Goal: Information Seeking & Learning: Learn about a topic

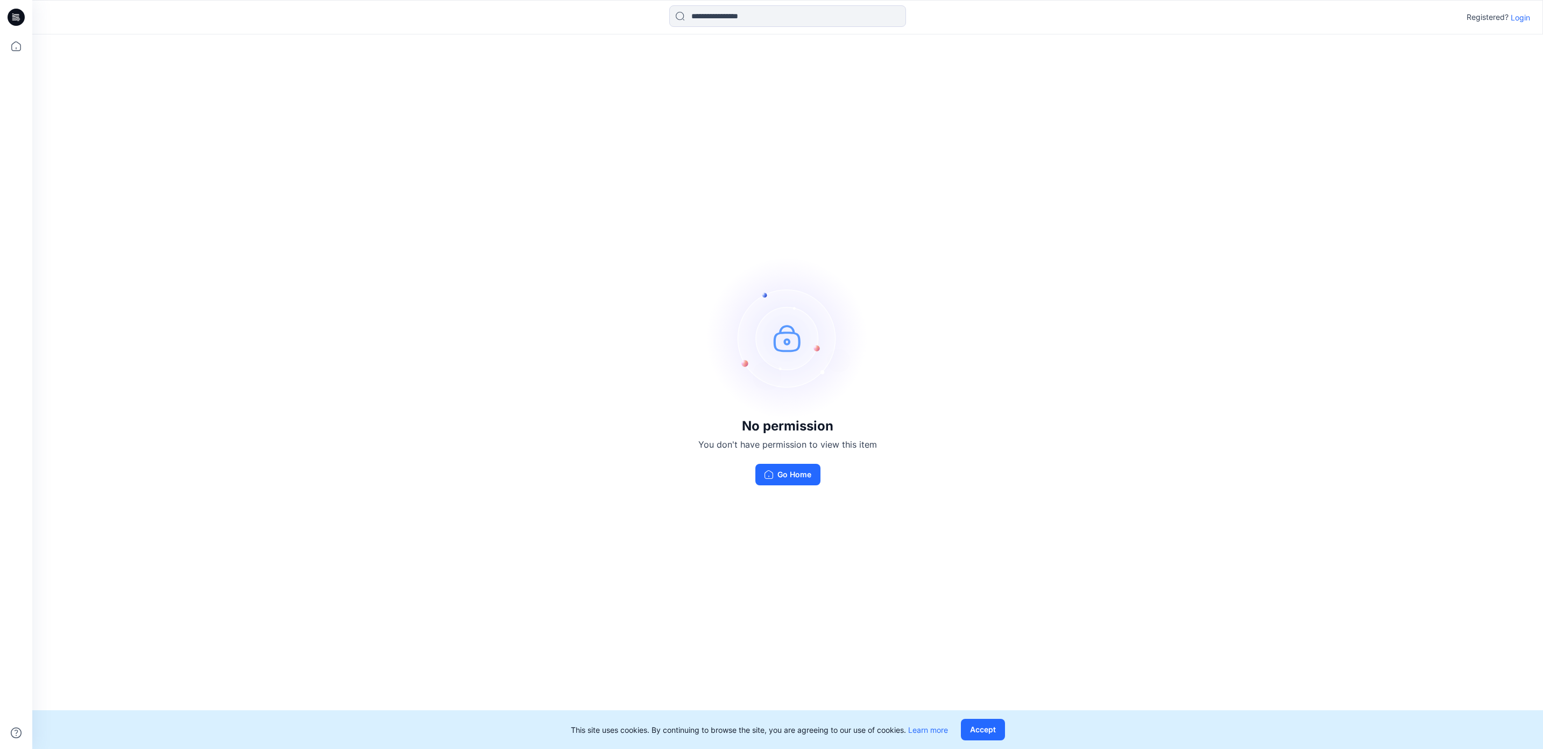
click at [1522, 18] on p "Login" at bounding box center [1520, 17] width 19 height 11
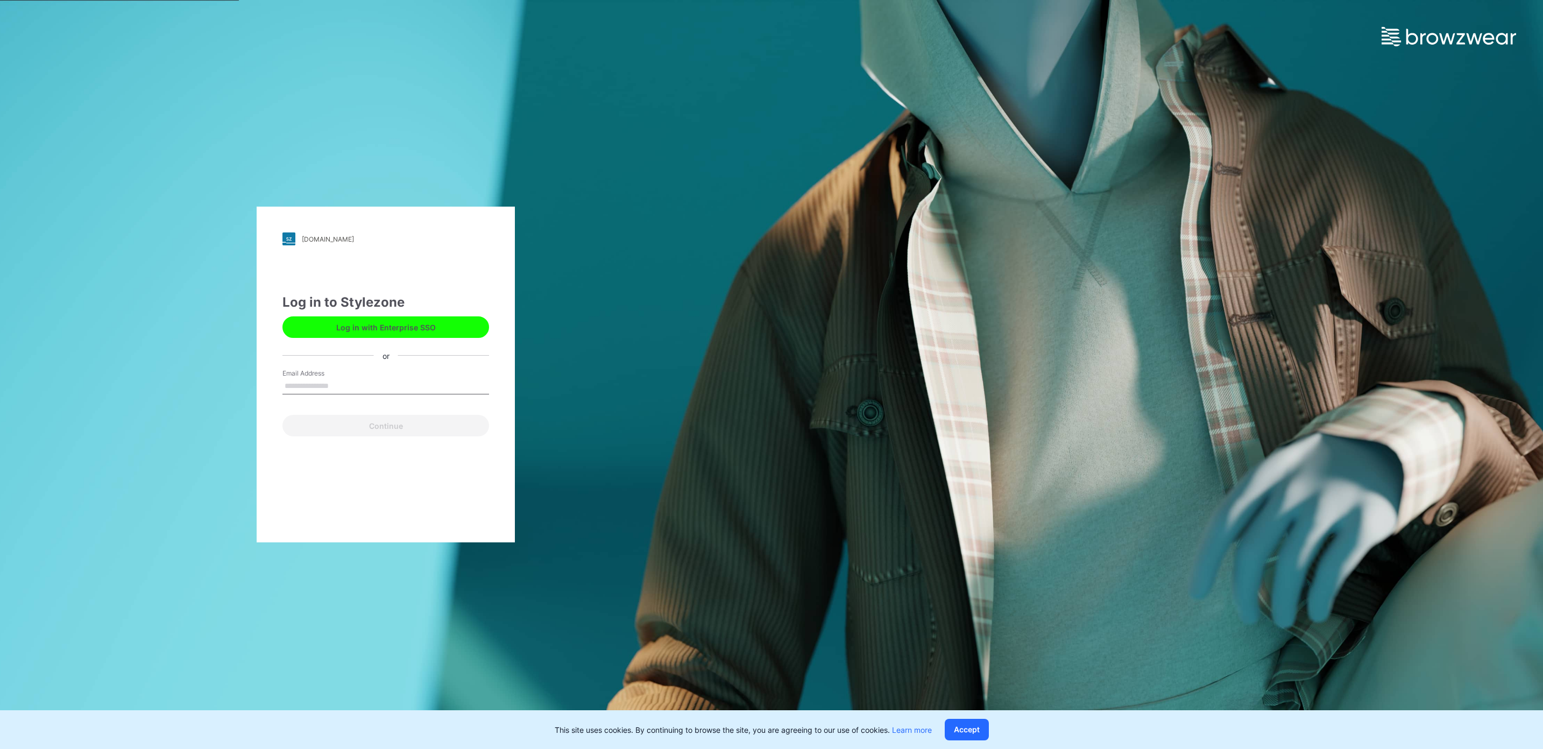
click at [331, 391] on input "Email Address" at bounding box center [386, 386] width 207 height 16
type input "**********"
click at [441, 433] on button "Continue" at bounding box center [386, 426] width 207 height 22
click at [381, 425] on button "Continue" at bounding box center [386, 426] width 207 height 22
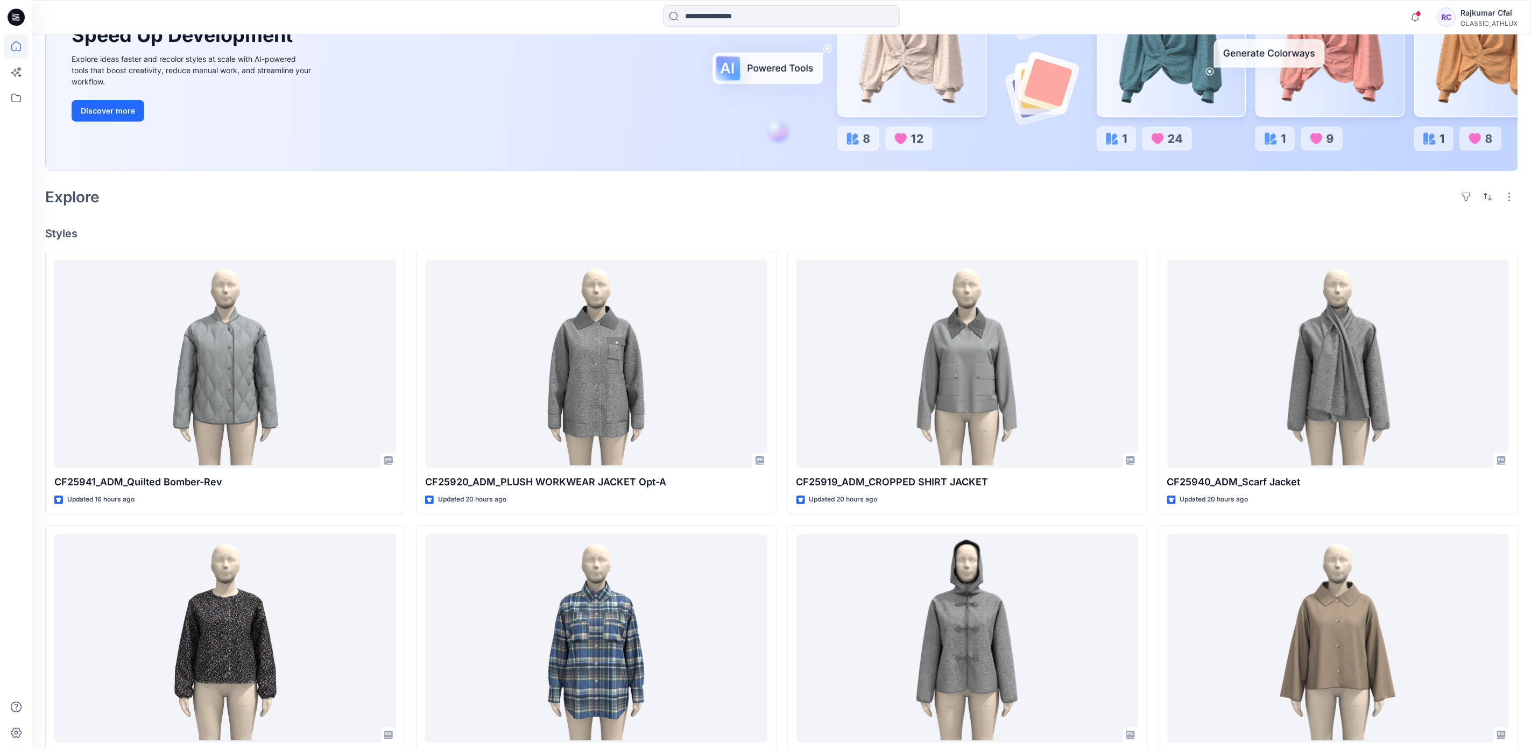
scroll to position [323, 0]
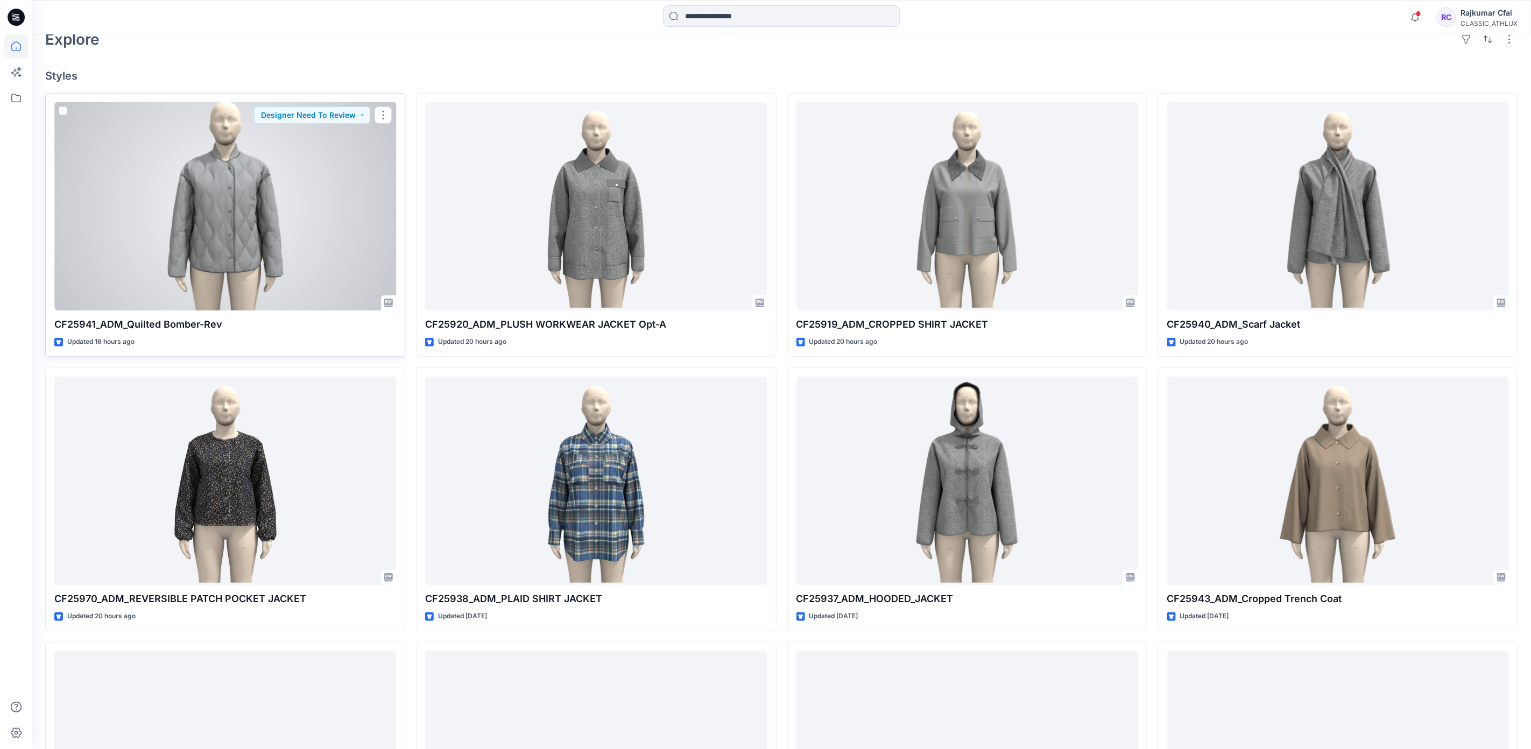
click at [278, 252] on div at bounding box center [225, 206] width 342 height 209
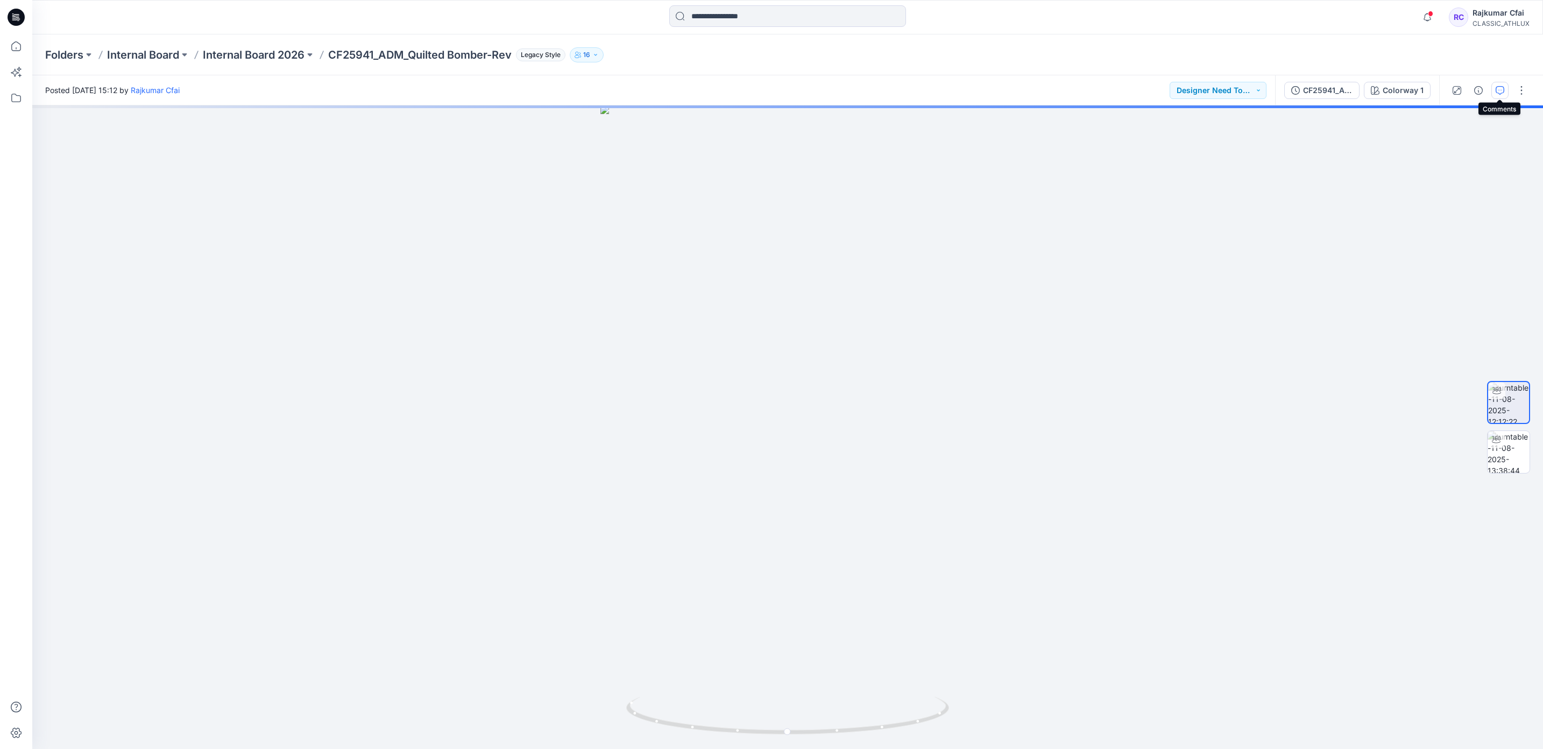
click at [1503, 90] on icon "button" at bounding box center [1500, 90] width 9 height 9
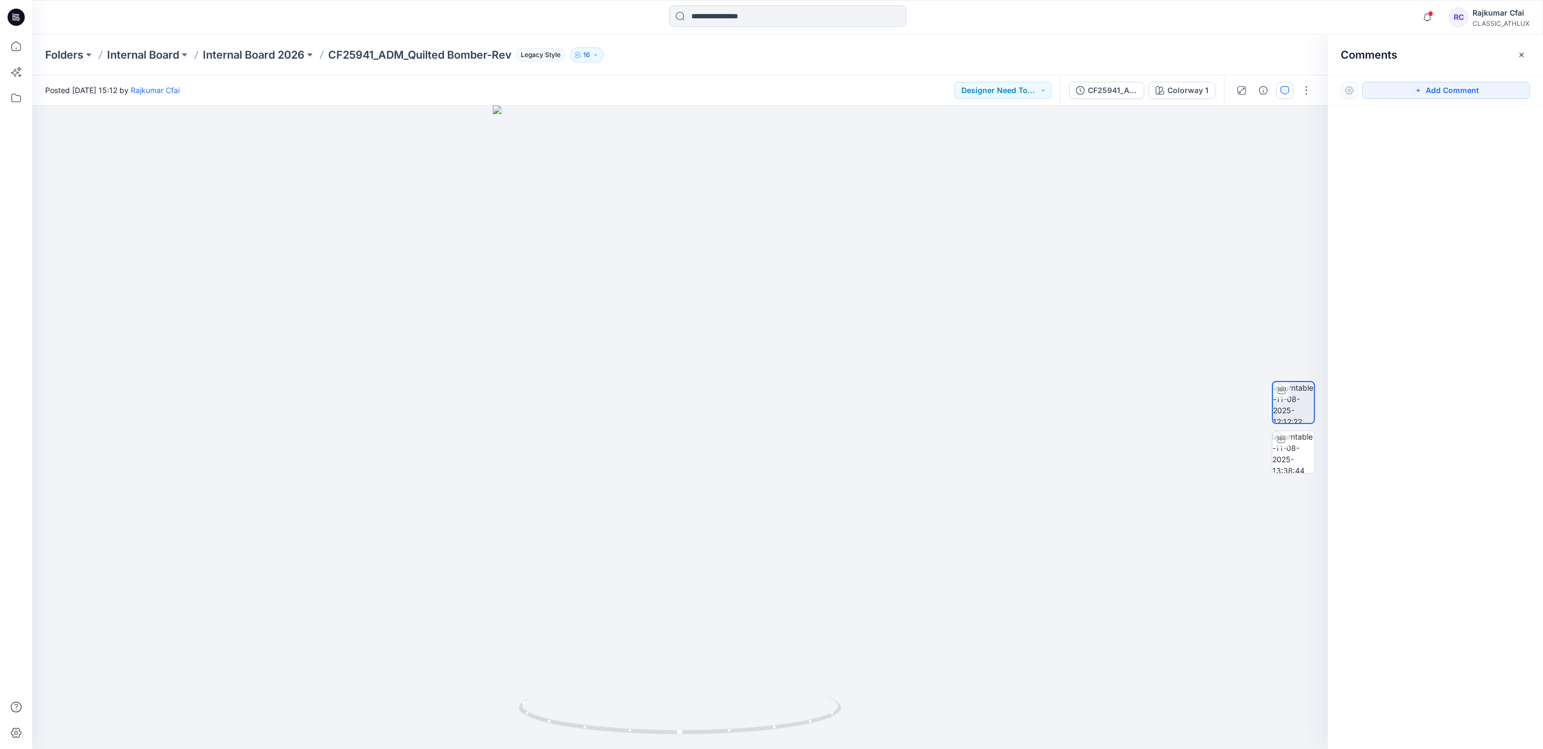
click at [12, 17] on icon at bounding box center [16, 17] width 17 height 17
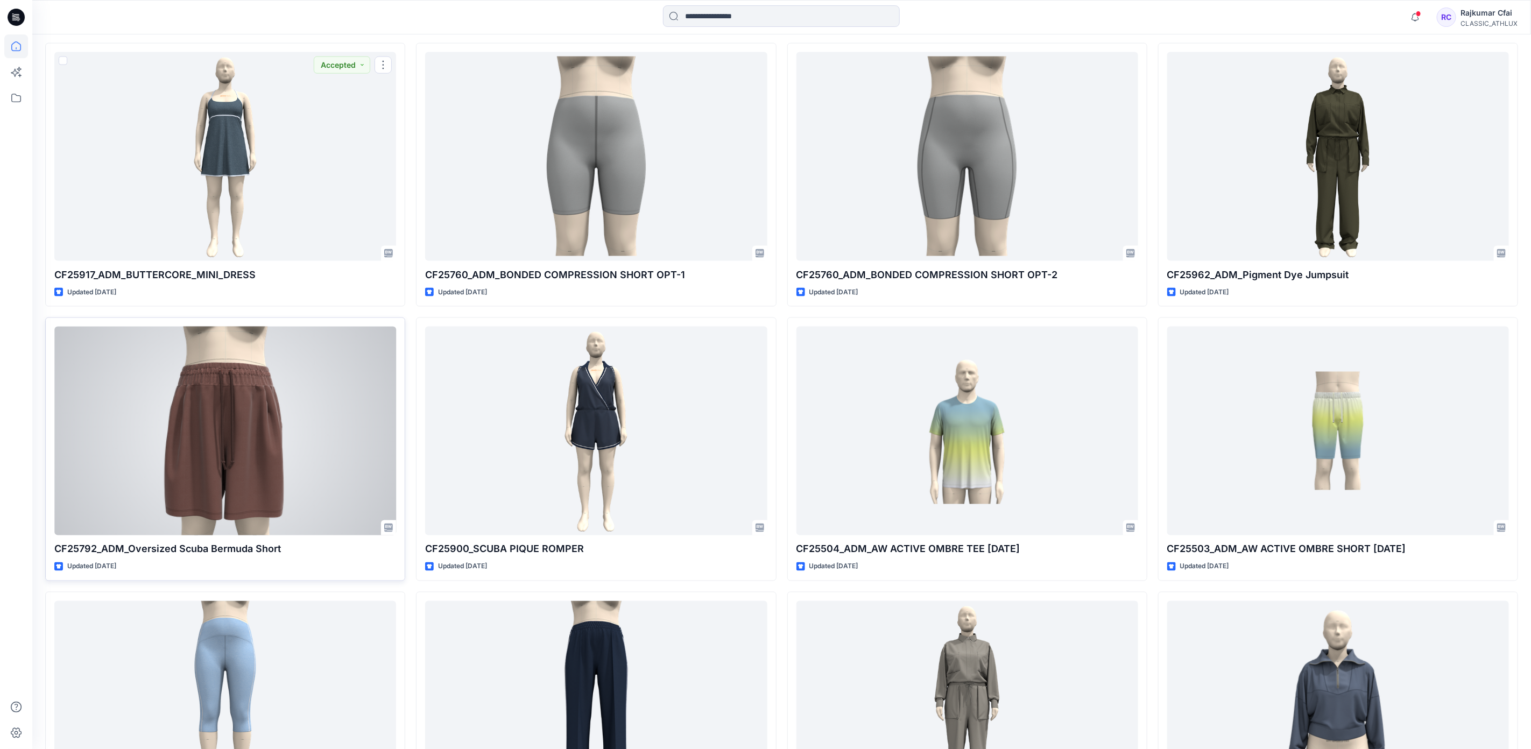
scroll to position [4396, 0]
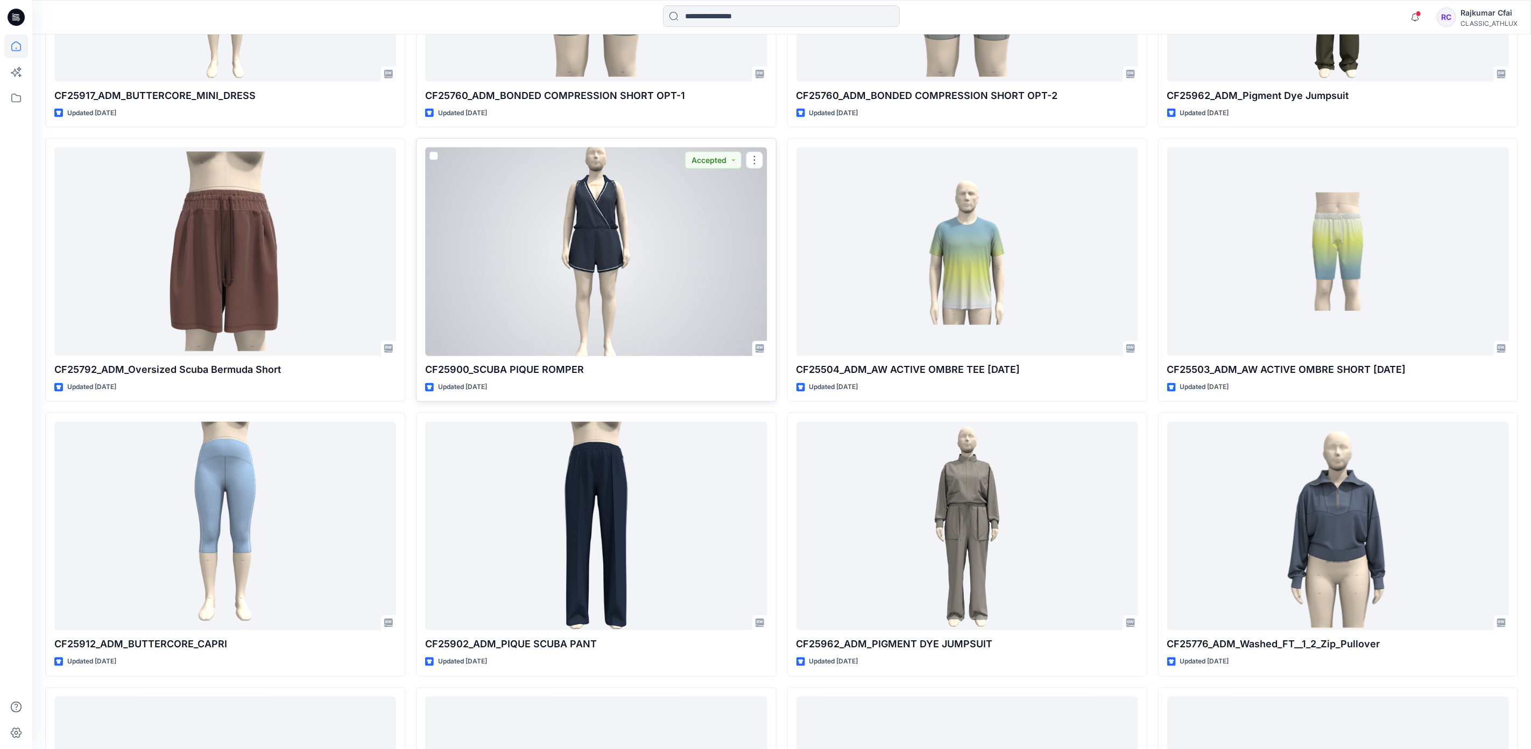
click at [610, 297] on div at bounding box center [596, 251] width 342 height 209
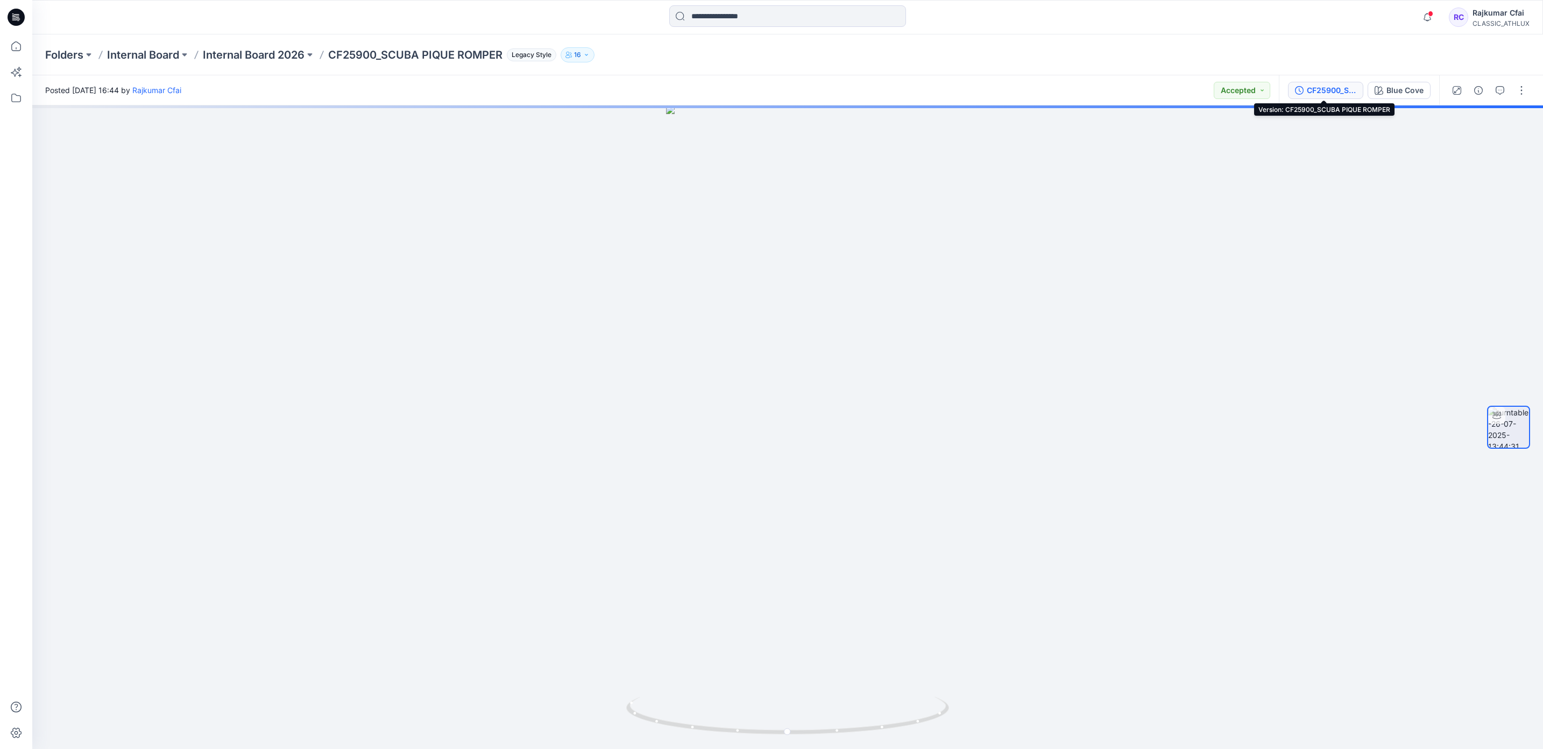
click at [1345, 97] on button "CF25900_SCUBA PIQUE ROMPER" at bounding box center [1325, 90] width 75 height 17
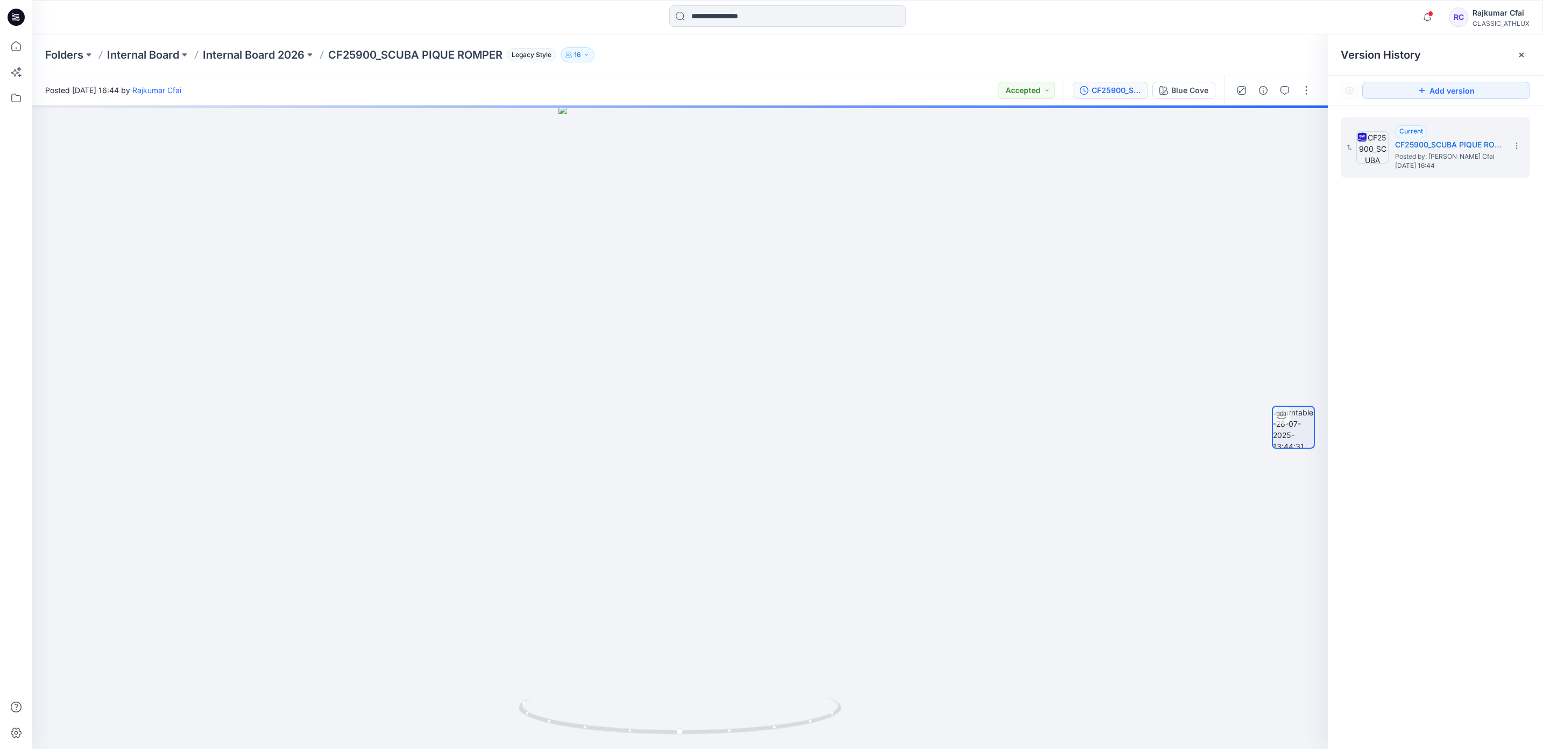
click at [17, 15] on icon at bounding box center [16, 14] width 5 height 1
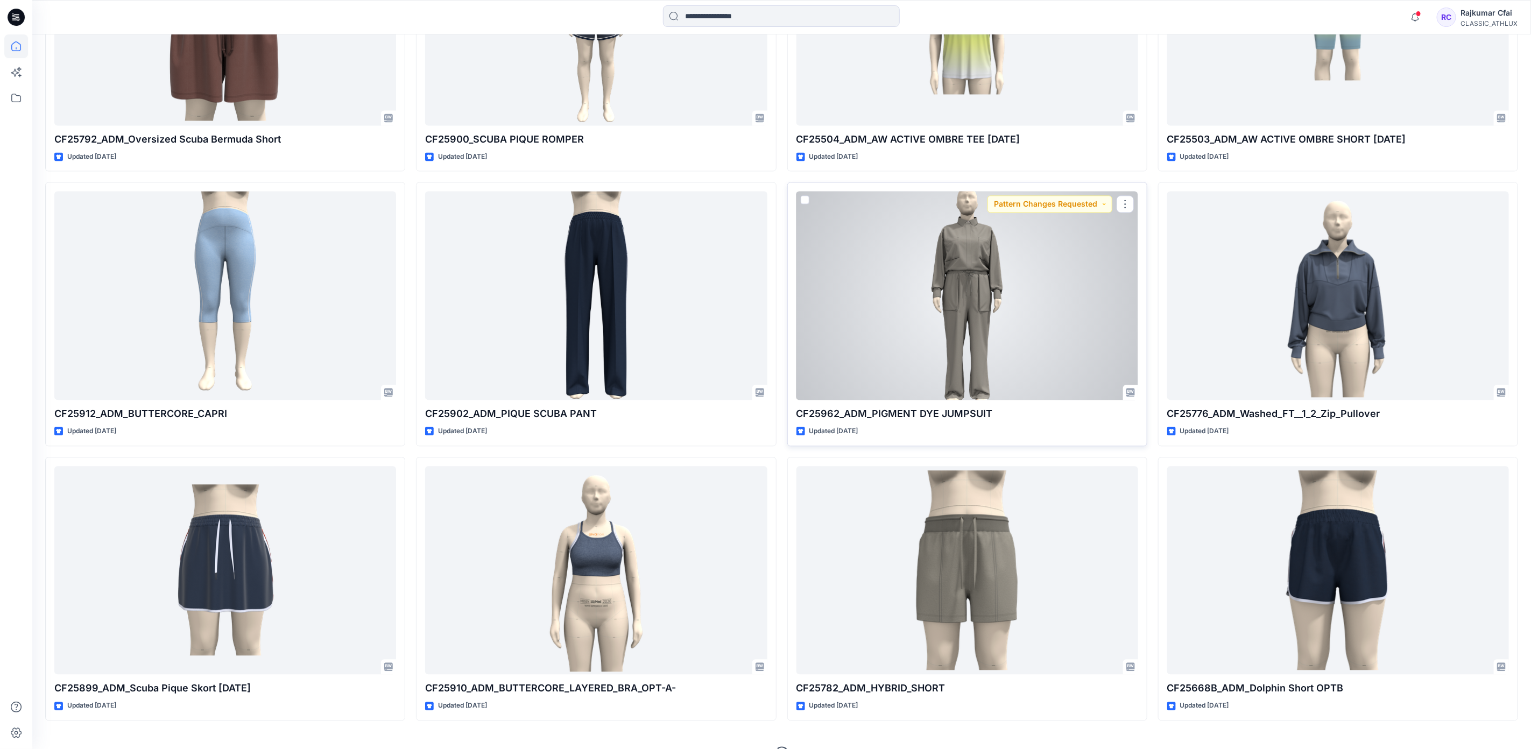
scroll to position [4655, 0]
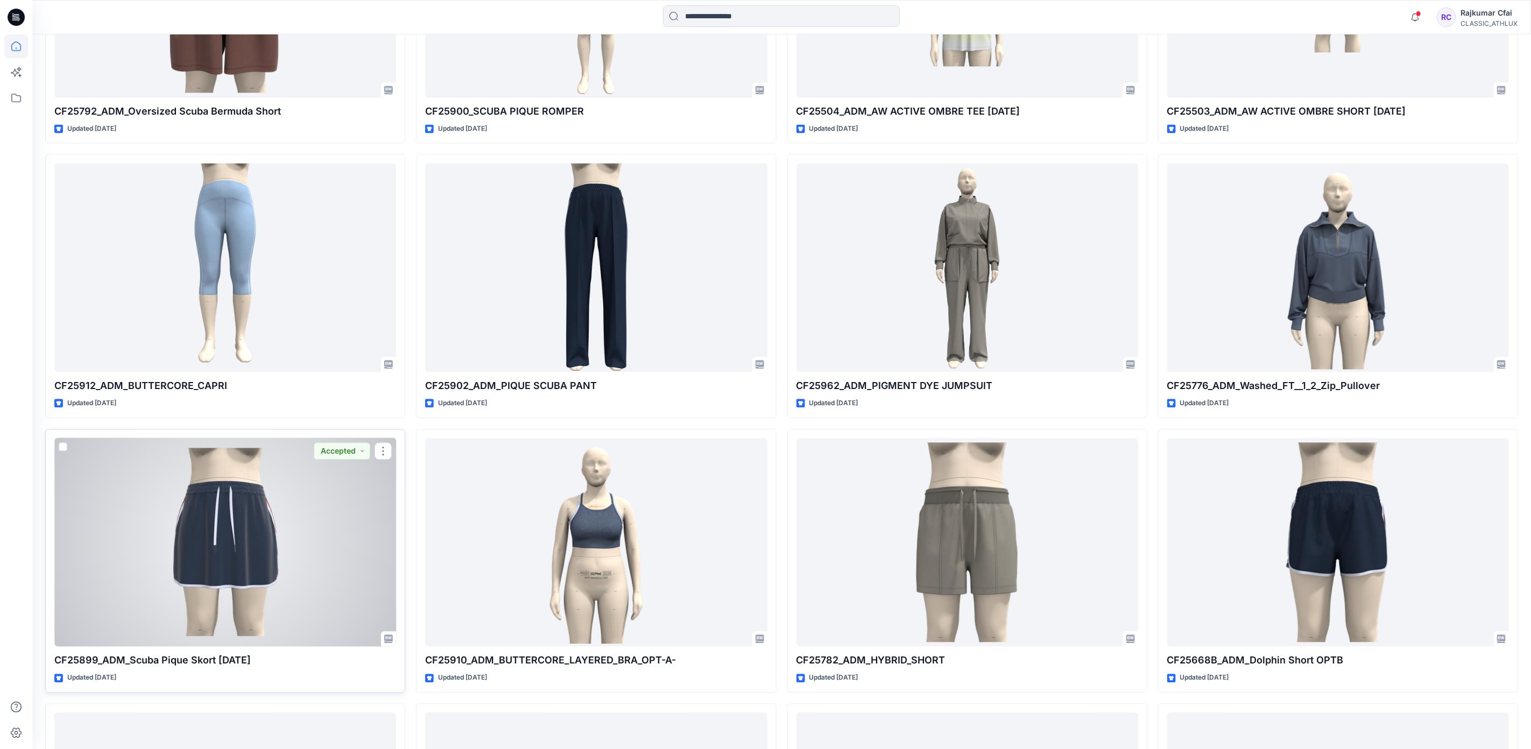
click at [291, 582] on div at bounding box center [225, 542] width 342 height 209
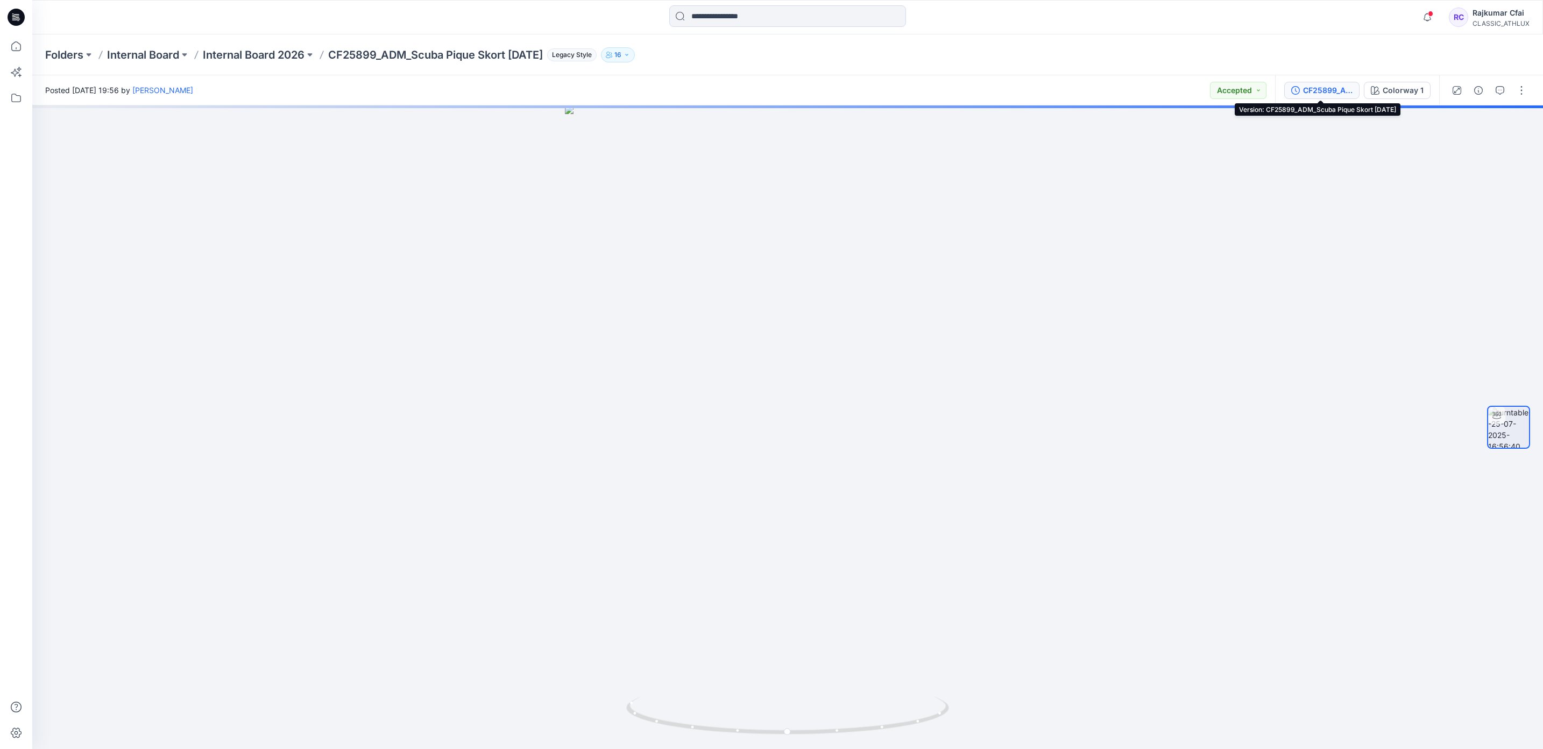
click at [1342, 94] on div "CF25899_ADM_Scuba Pique Skort 24JUL25" at bounding box center [1328, 90] width 50 height 12
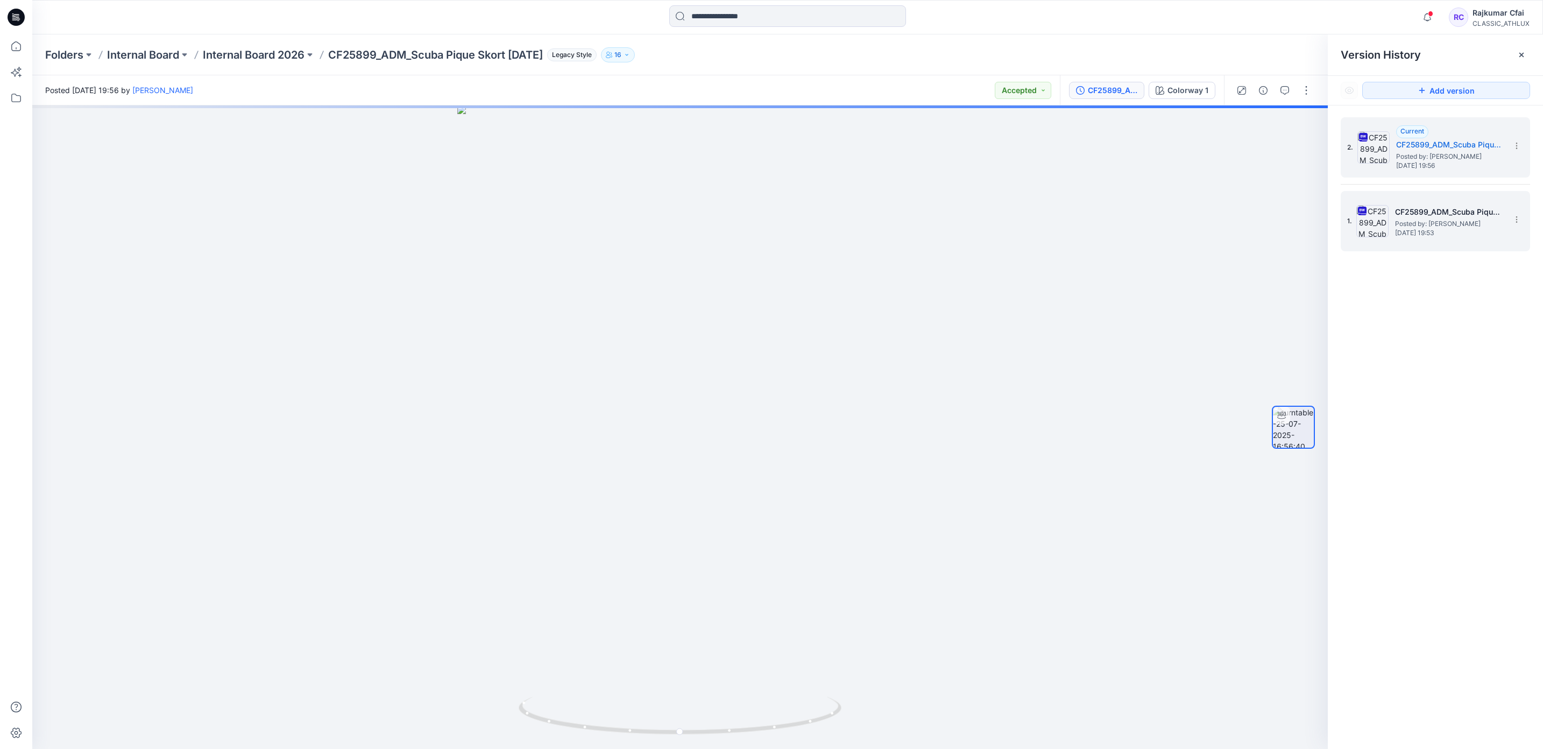
click at [1436, 213] on h5 "CF25899_ADM_Scuba Pique Skort 24JUL25" at bounding box center [1449, 212] width 108 height 13
click at [1287, 94] on button "button" at bounding box center [1284, 90] width 17 height 17
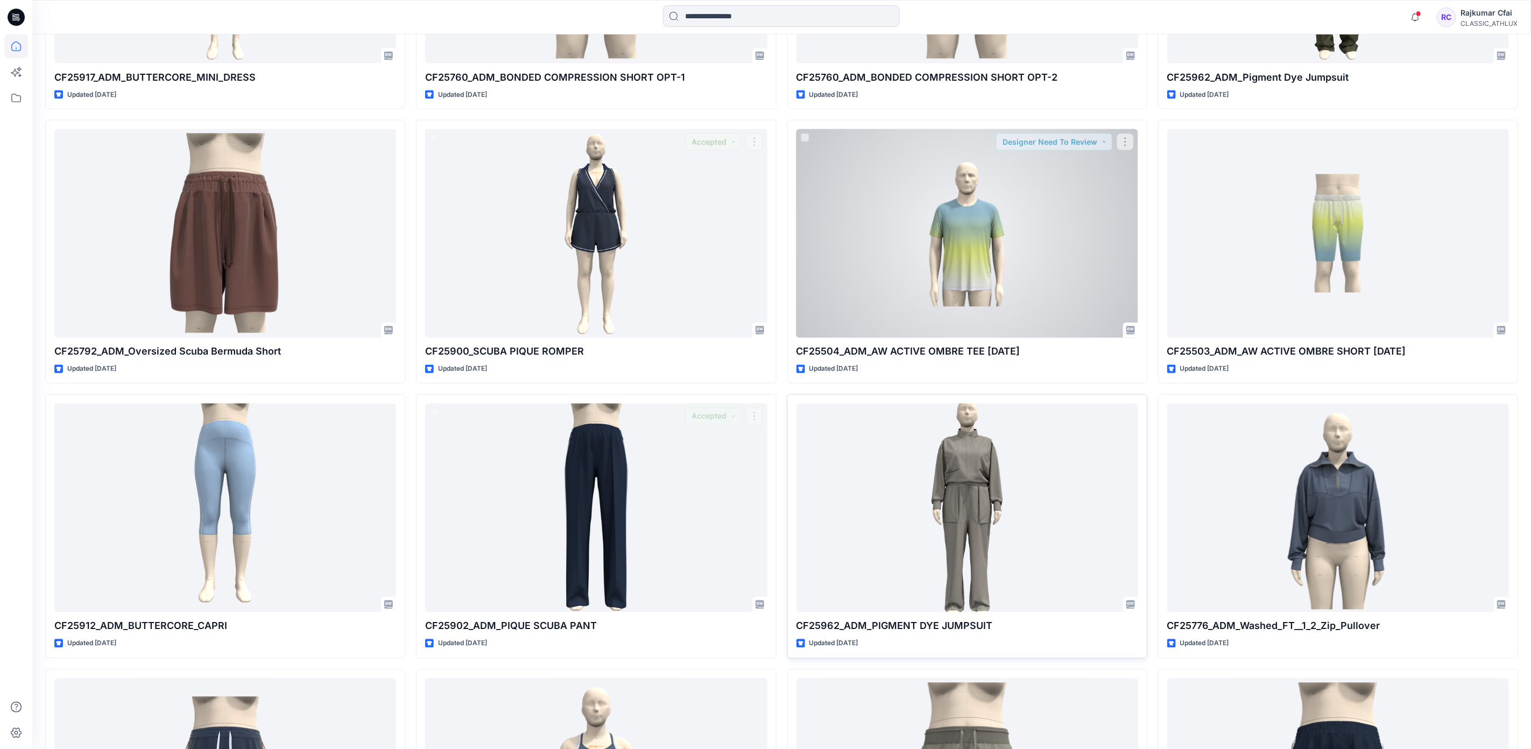
scroll to position [4412, 0]
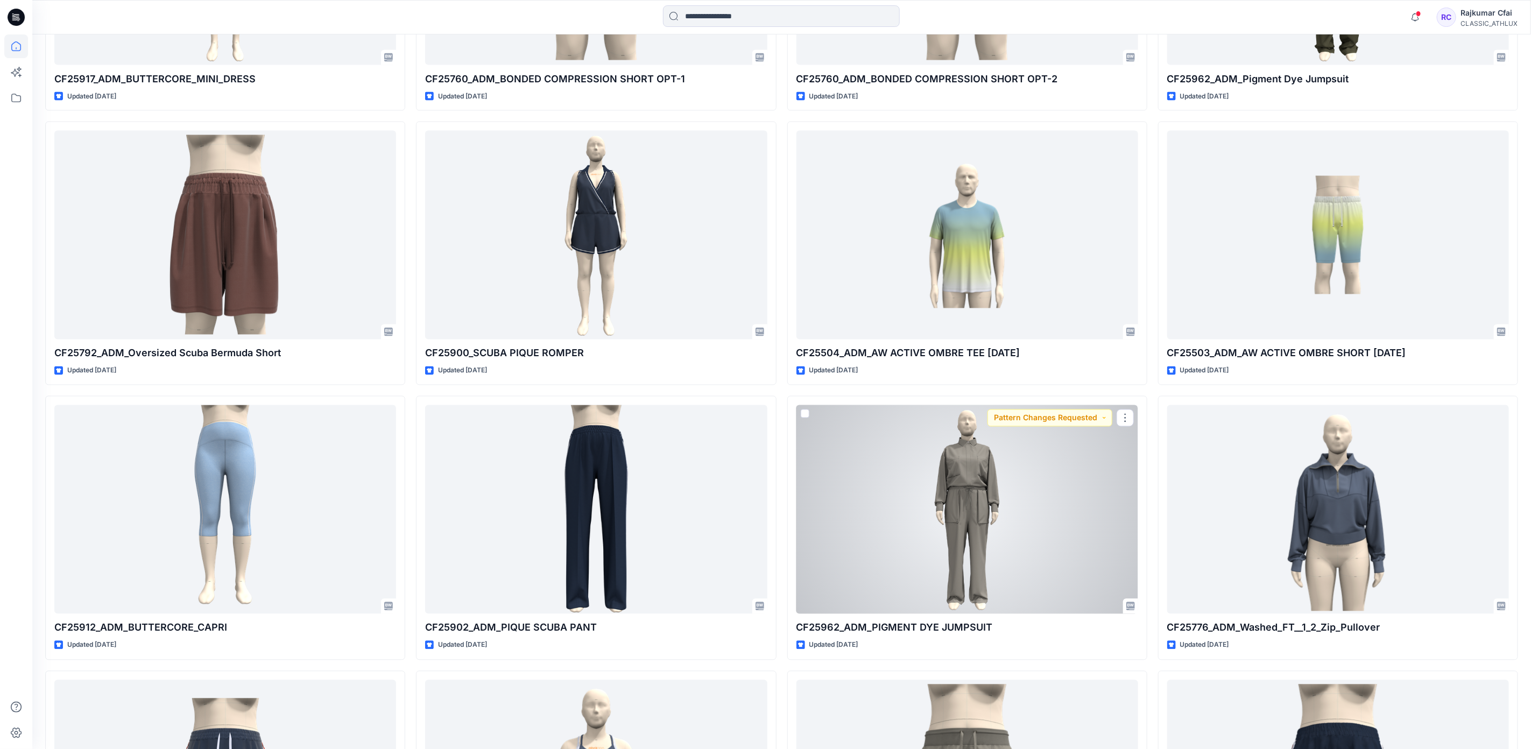
click at [1030, 536] on div at bounding box center [967, 509] width 342 height 209
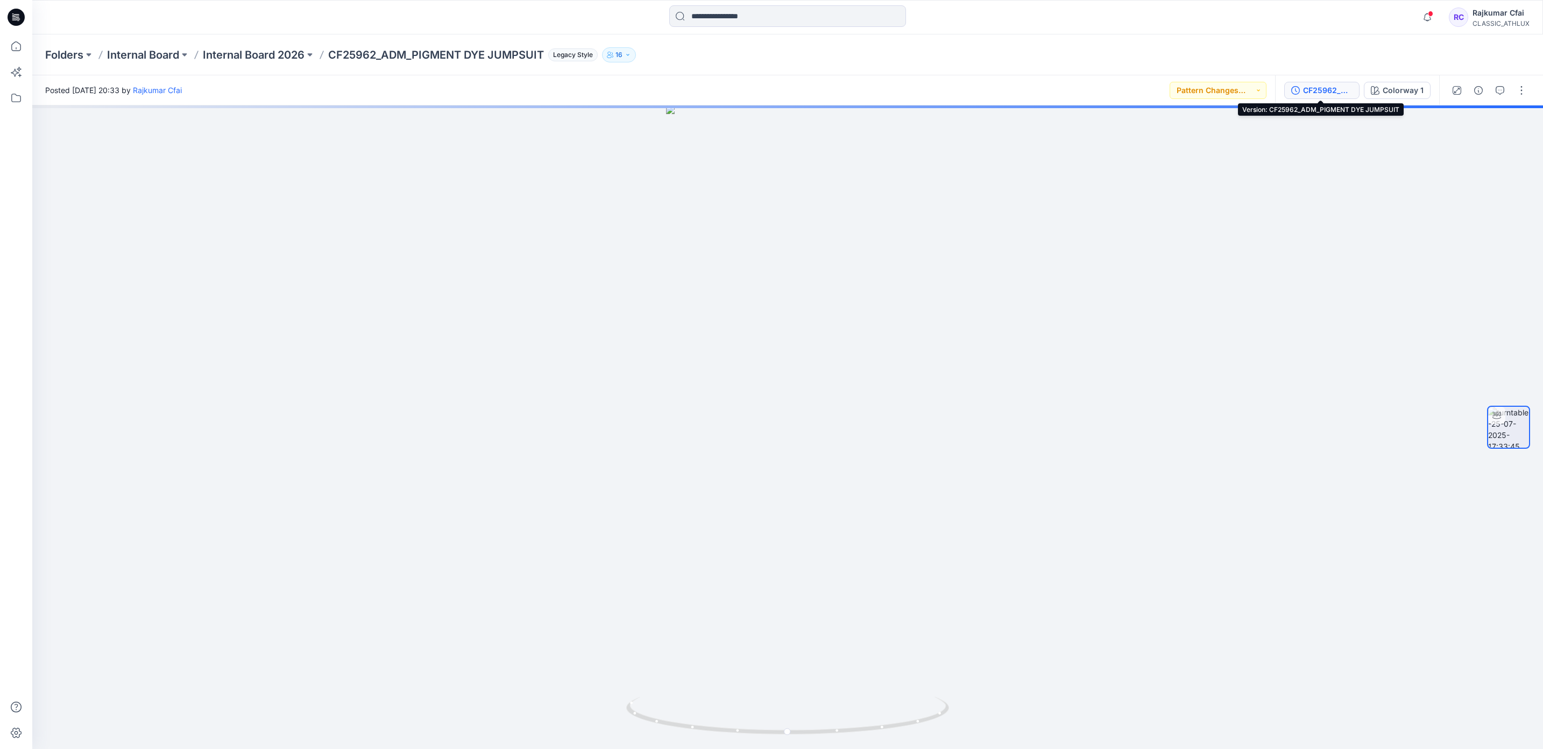
click at [1334, 90] on div "CF25962_ADM_PIGMENT DYE JUMPSUIT" at bounding box center [1328, 90] width 50 height 12
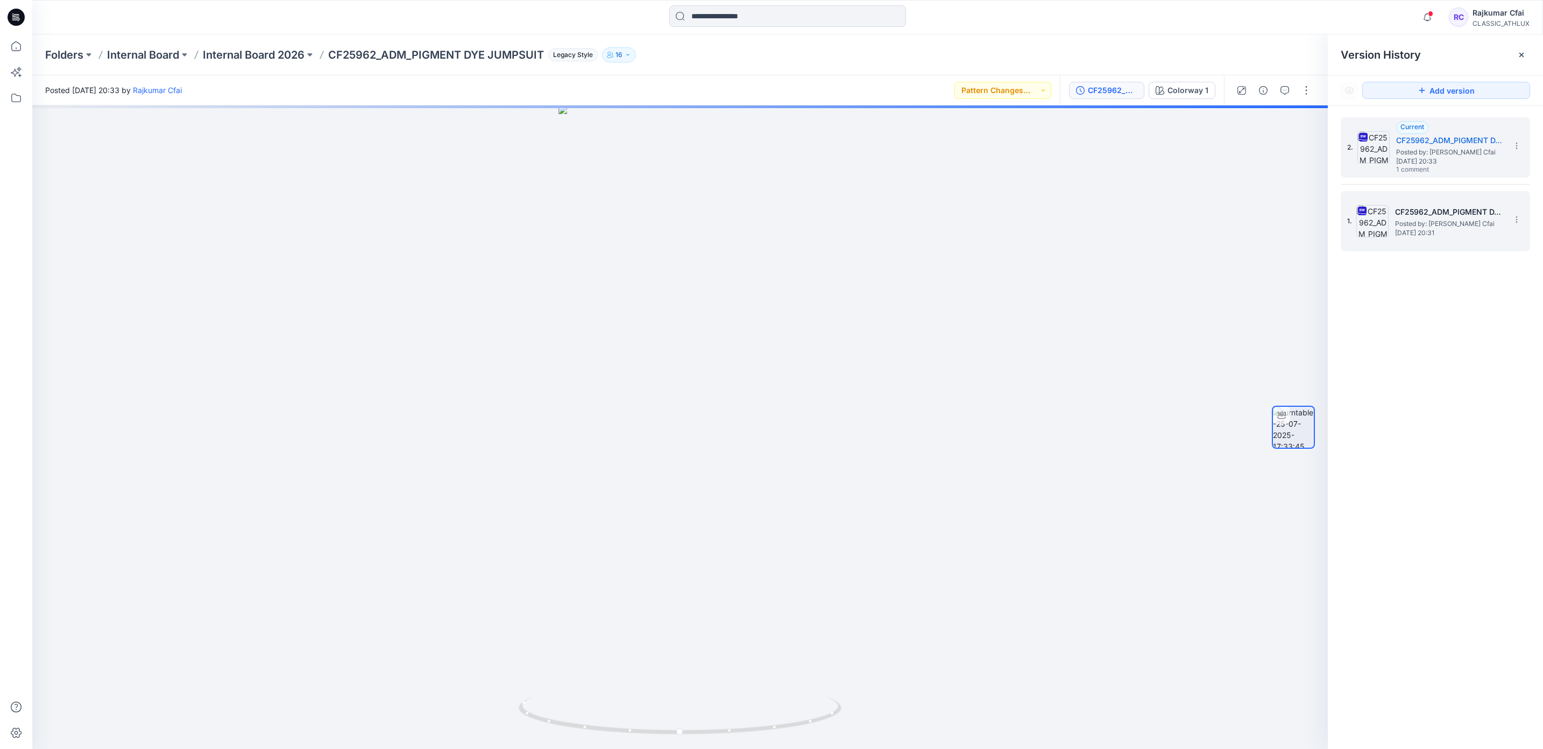
click at [1452, 211] on h5 "CF25962_ADM_PIGMENT DYE JUMPSUIT" at bounding box center [1449, 212] width 108 height 13
click at [1289, 97] on button "button" at bounding box center [1284, 90] width 17 height 17
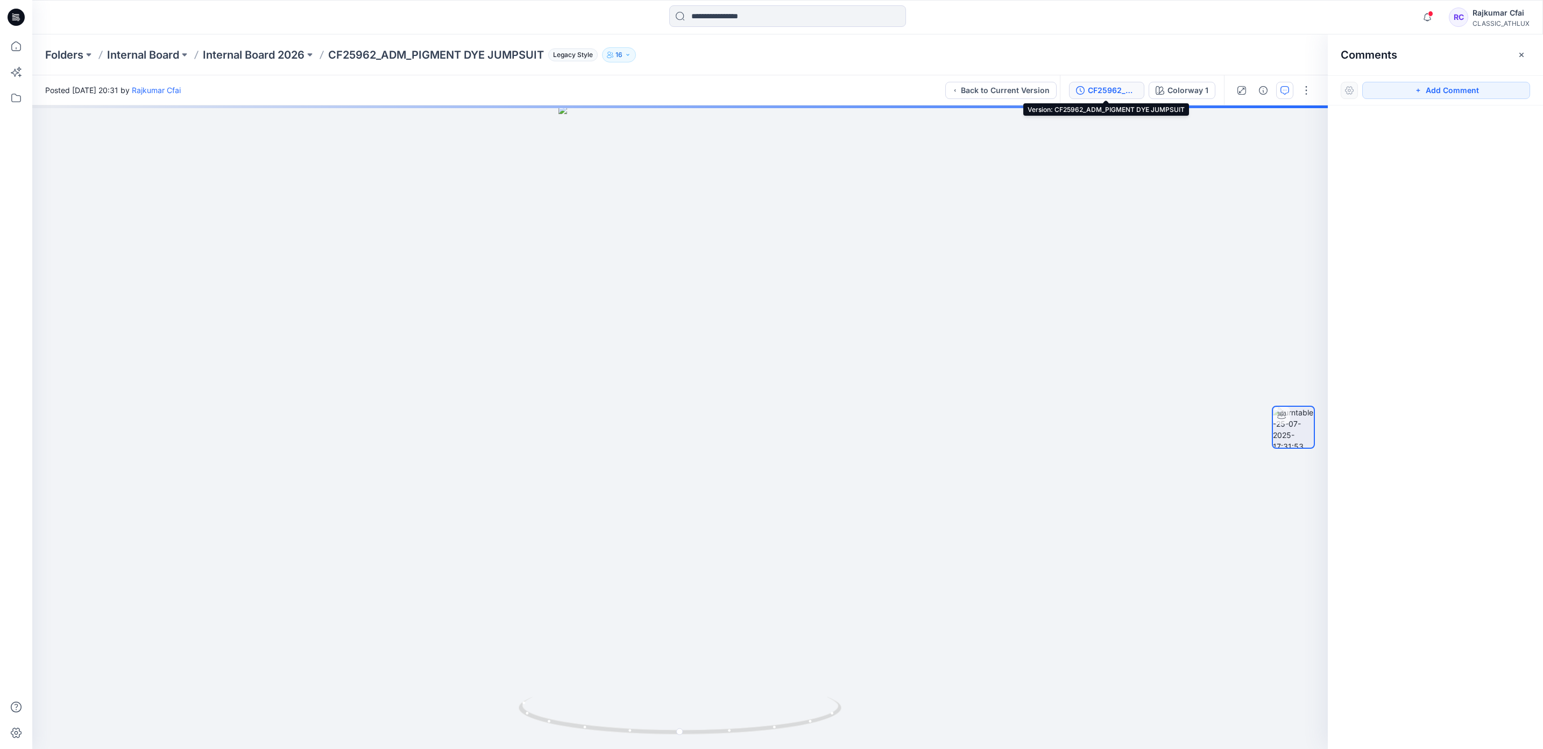
click at [1120, 90] on div "CF25962_ADM_PIGMENT DYE JUMPSUIT" at bounding box center [1113, 90] width 50 height 12
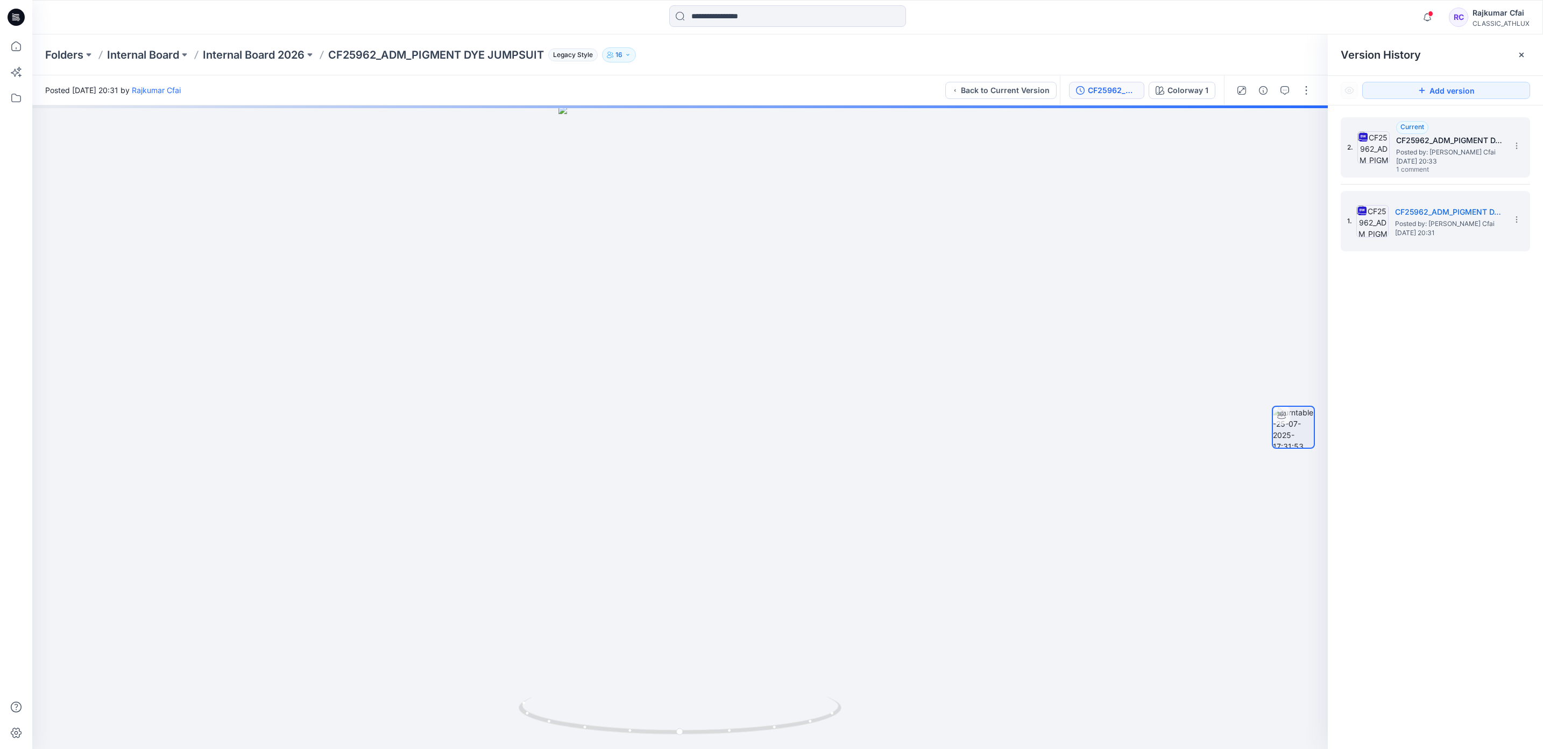
click at [1388, 139] on div at bounding box center [1374, 147] width 32 height 32
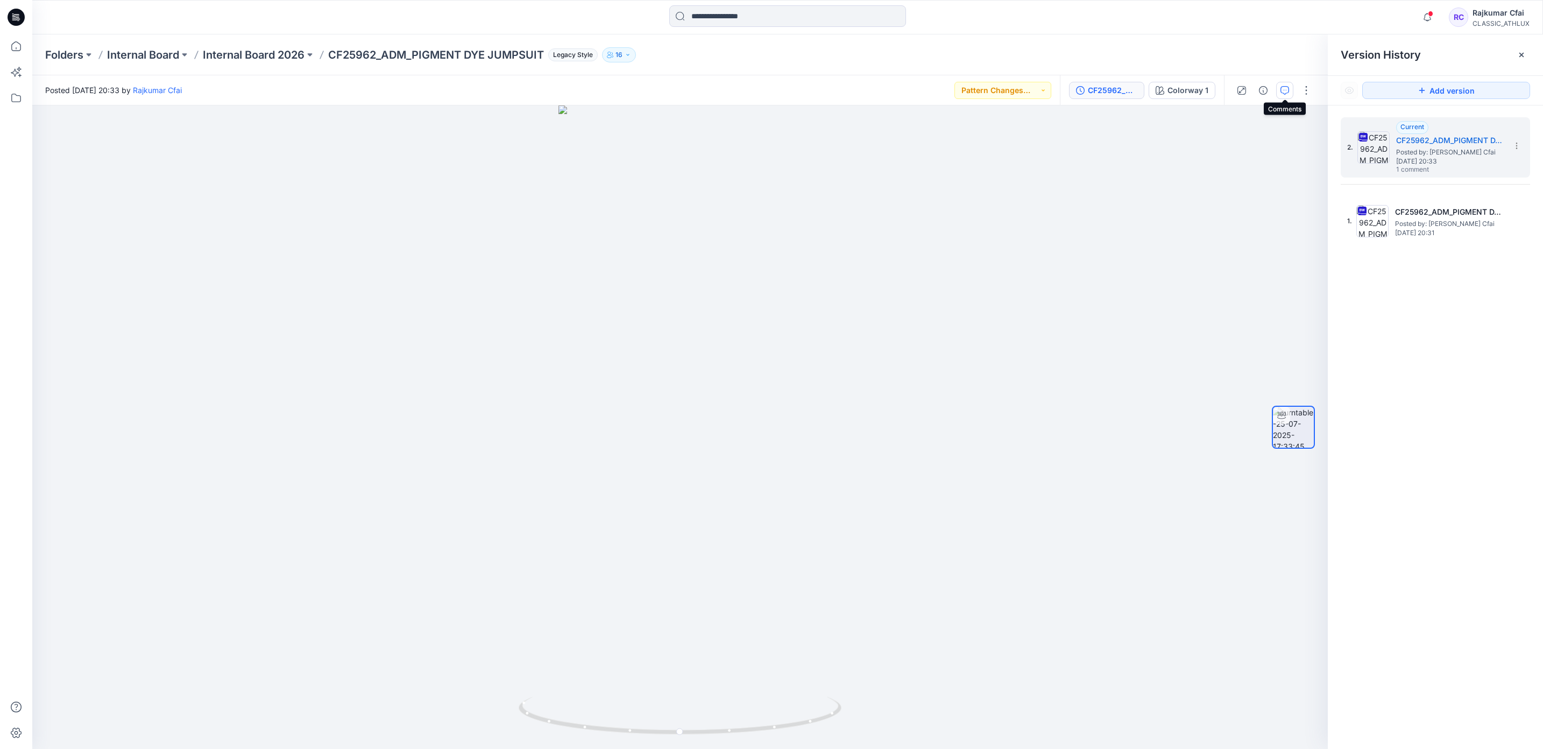
click at [1285, 94] on icon "button" at bounding box center [1285, 90] width 9 height 9
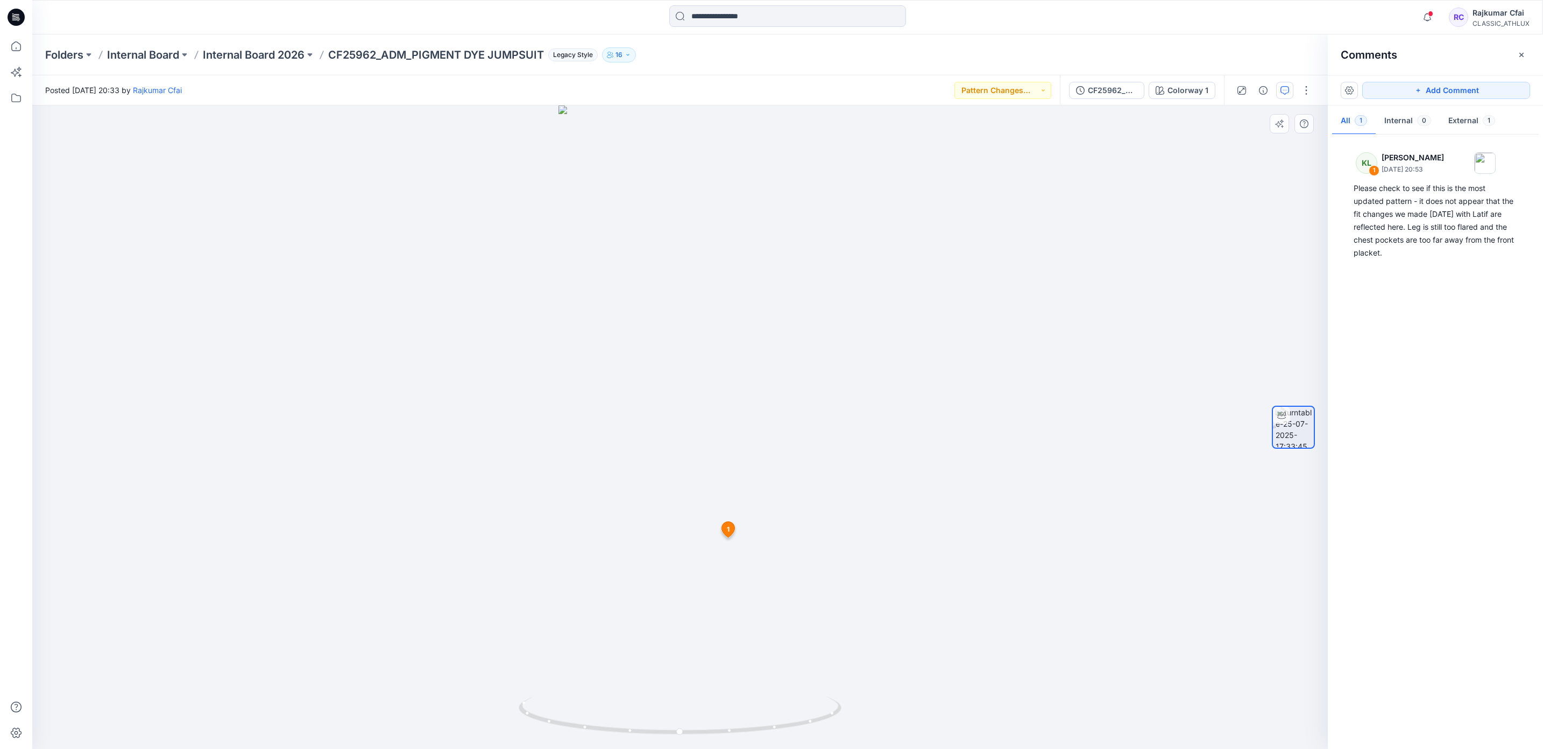
click at [731, 531] on icon at bounding box center [728, 529] width 13 height 16
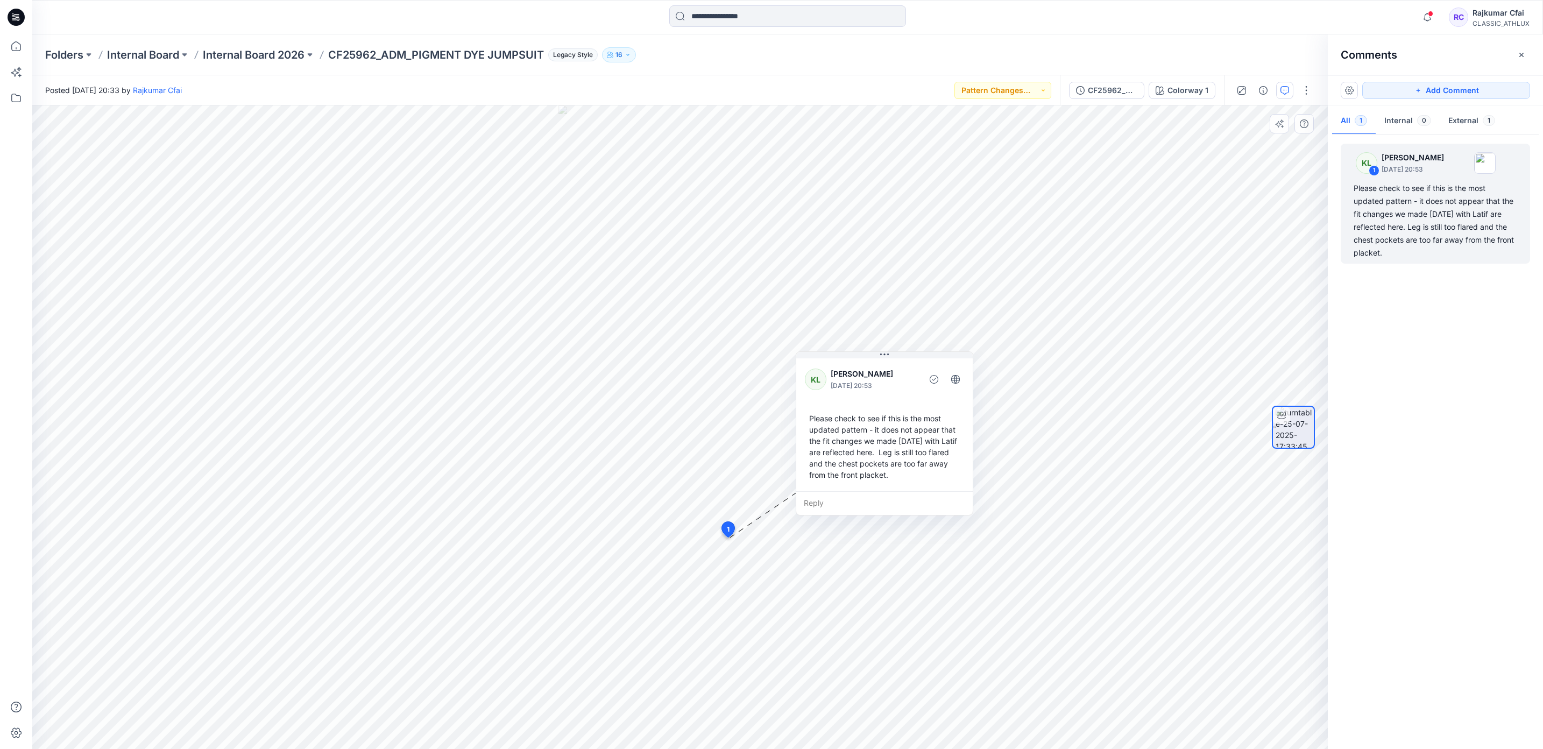
drag, startPoint x: 906, startPoint y: 594, endPoint x: 892, endPoint y: 428, distance: 166.4
click at [892, 428] on div "Please check to see if this is the most updated pattern - it does not appear th…" at bounding box center [884, 446] width 159 height 76
drag, startPoint x: 878, startPoint y: 453, endPoint x: 867, endPoint y: 428, distance: 27.0
click at [867, 428] on div "Please check to see if this is the most updated pattern - it does not appear th…" at bounding box center [873, 422] width 159 height 76
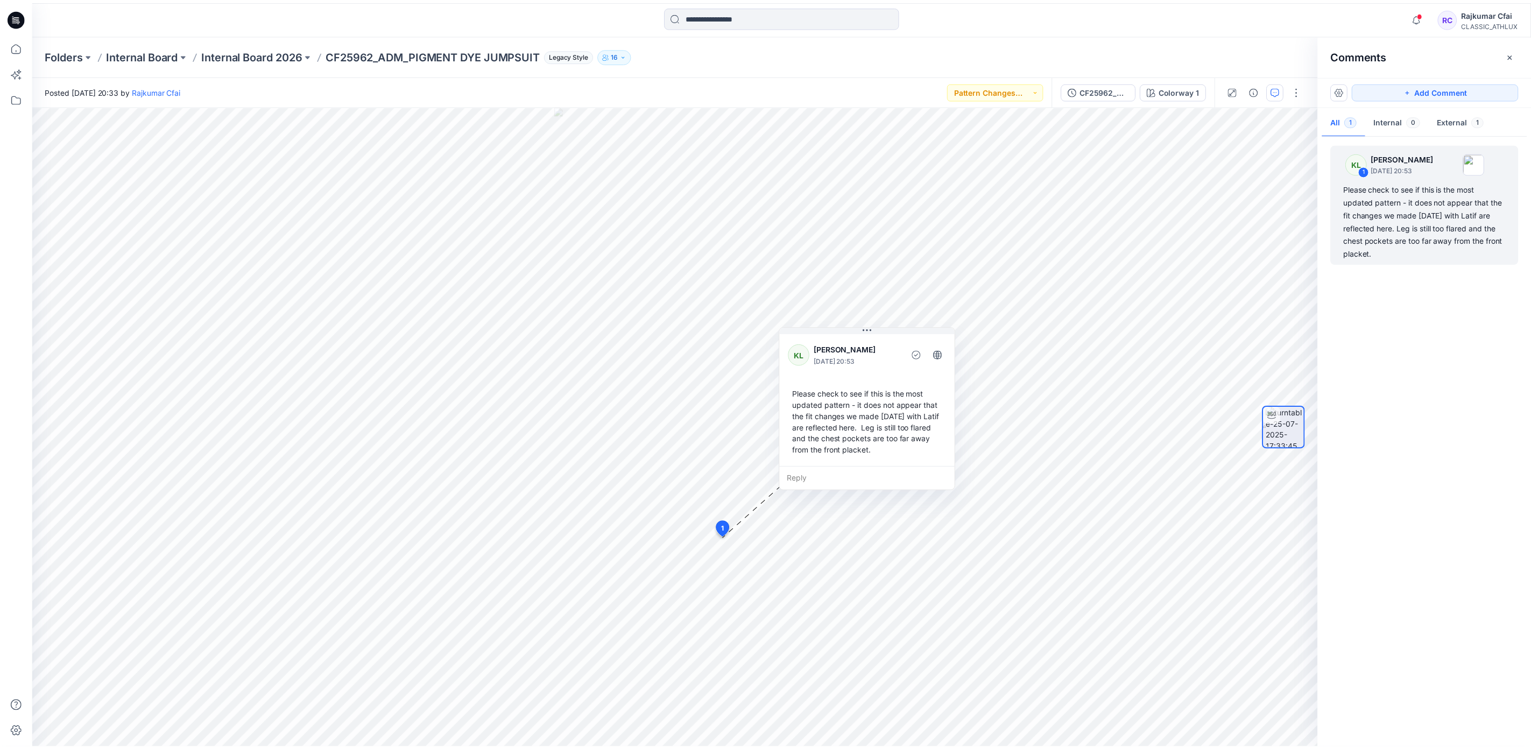
scroll to position [4412, 0]
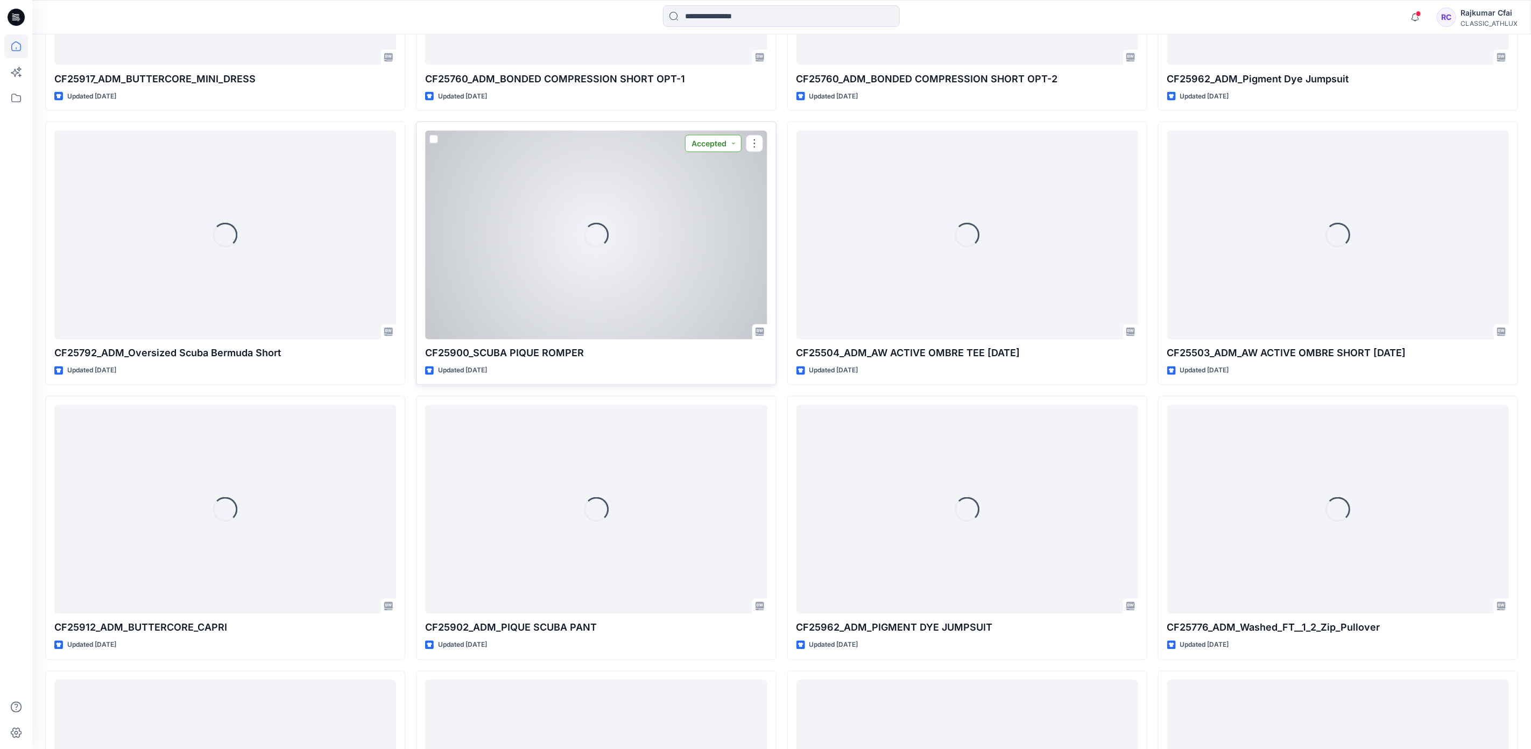
click at [730, 147] on button "Accepted" at bounding box center [713, 143] width 57 height 17
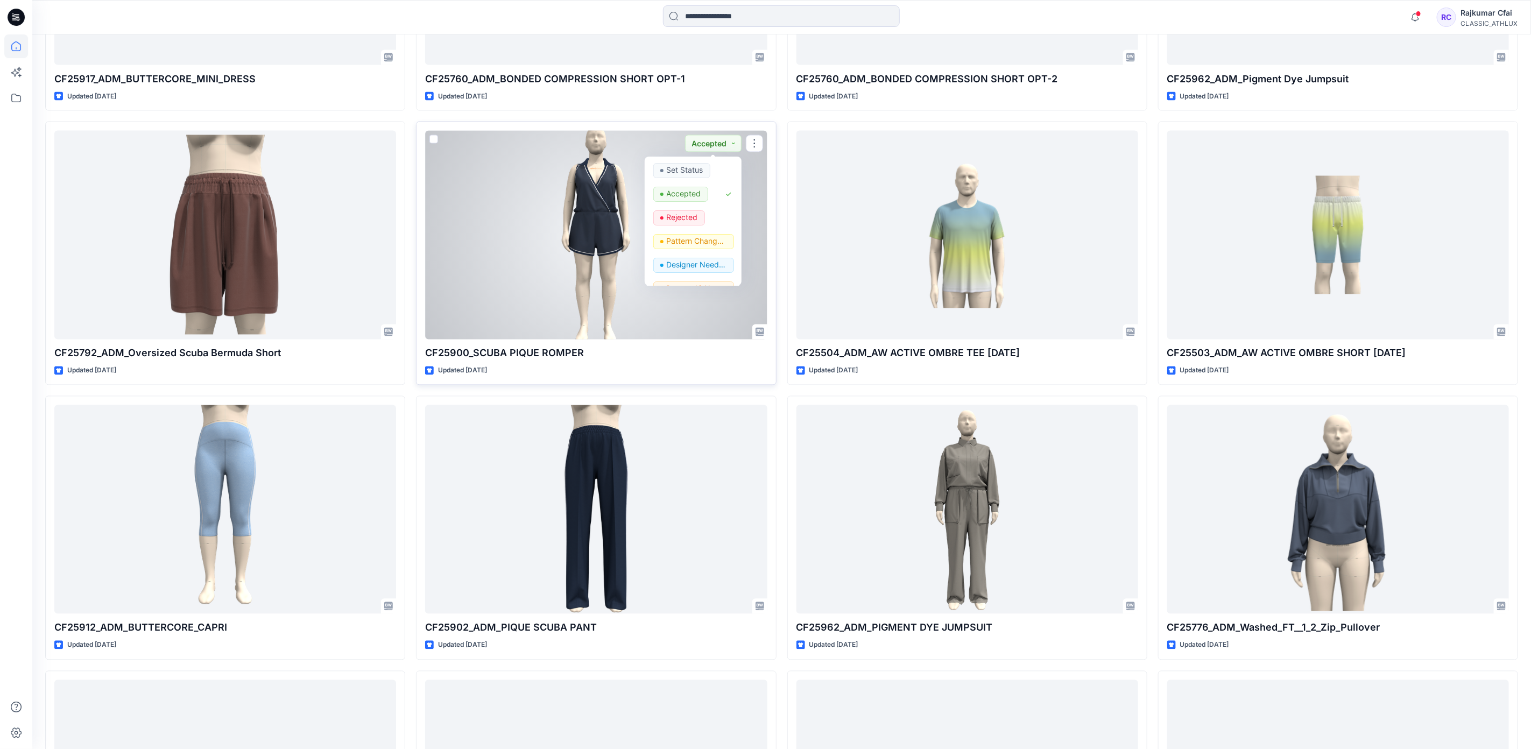
click at [496, 239] on div at bounding box center [596, 235] width 342 height 209
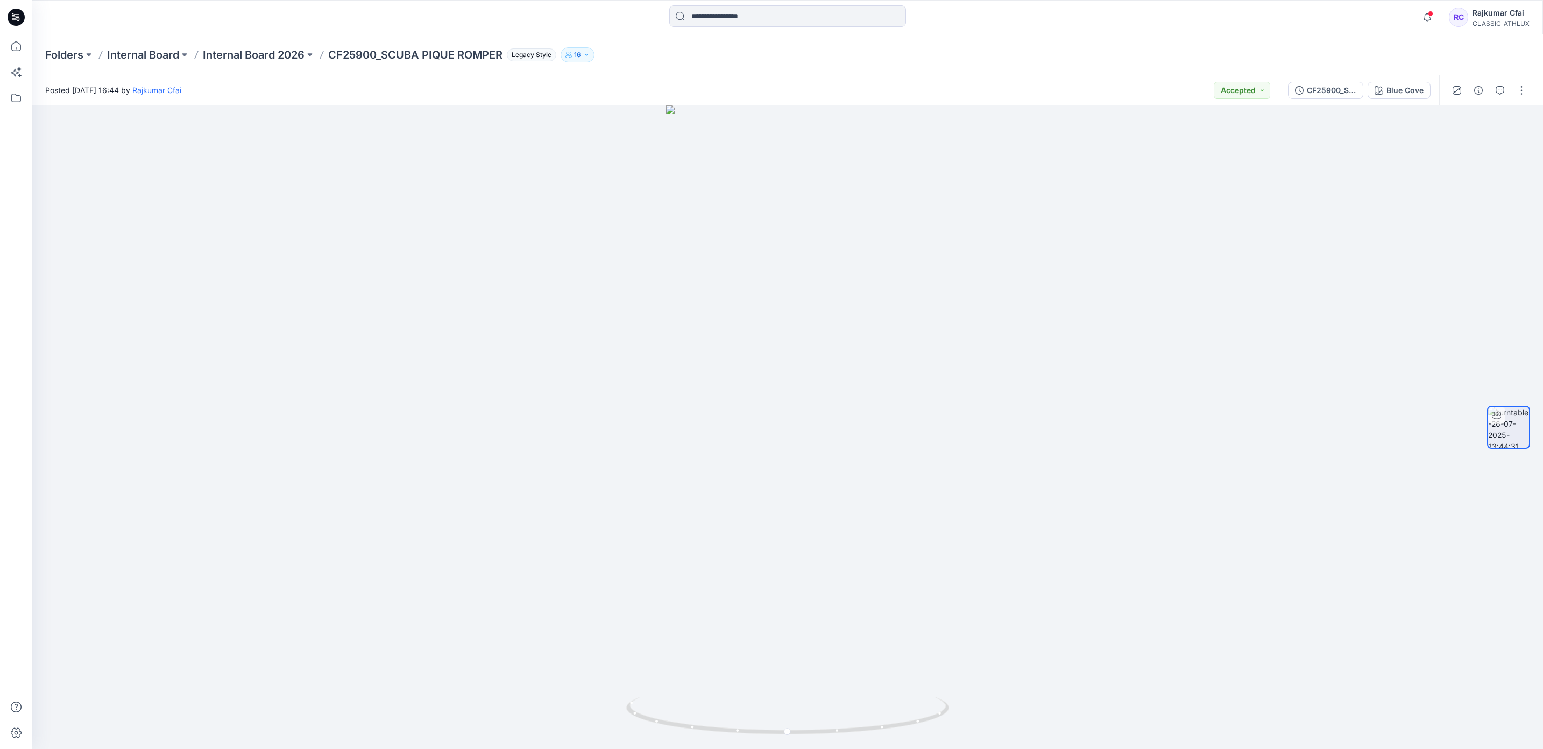
click at [12, 17] on icon at bounding box center [16, 17] width 17 height 17
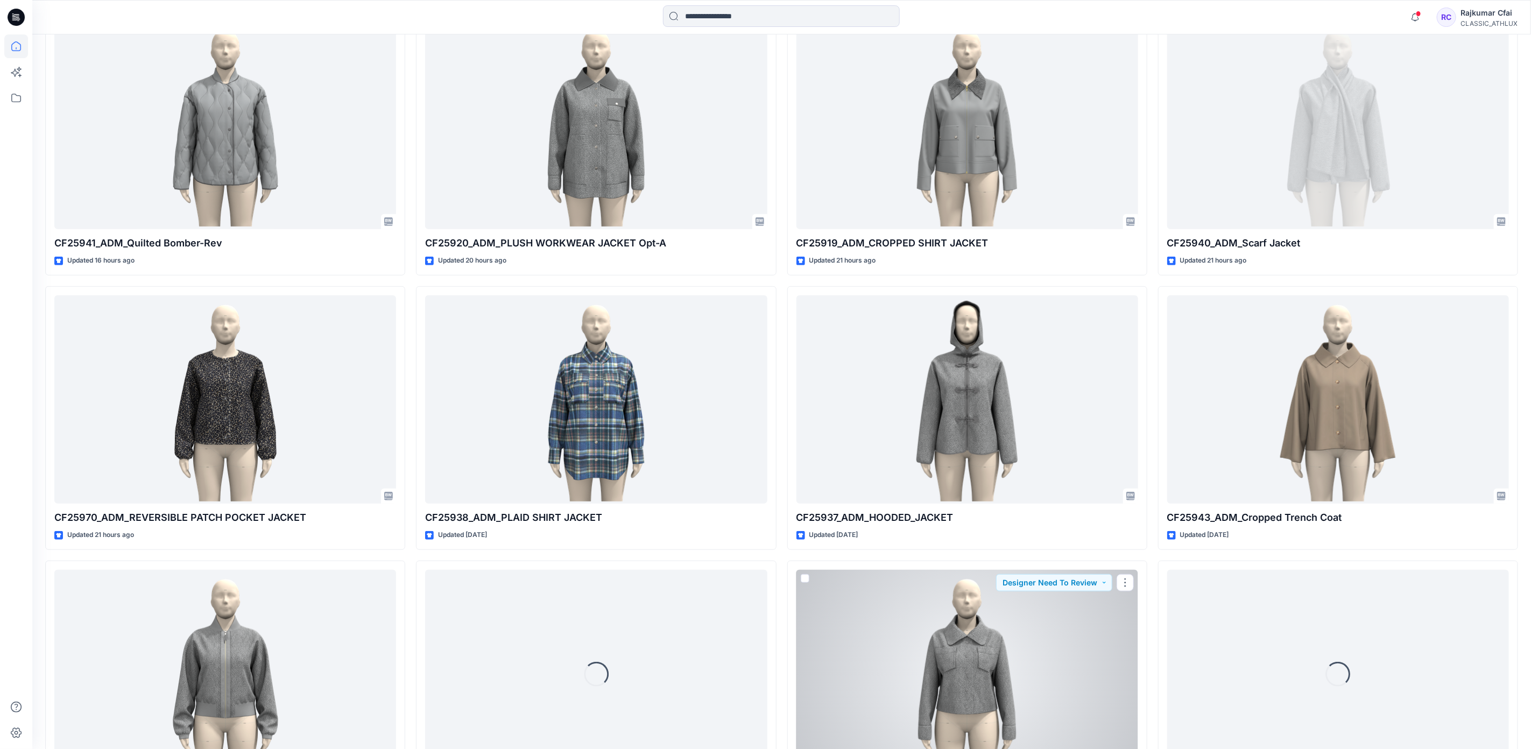
scroll to position [404, 0]
